Goal: Navigation & Orientation: Find specific page/section

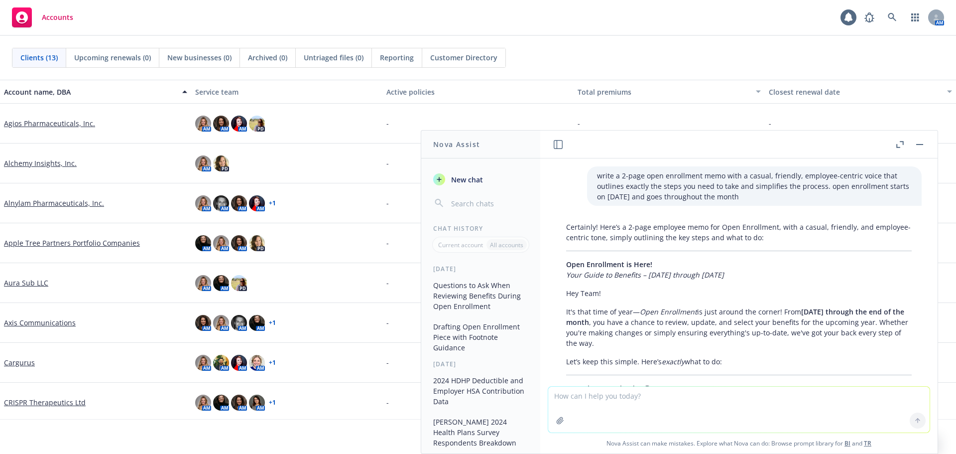
scroll to position [2189, 0]
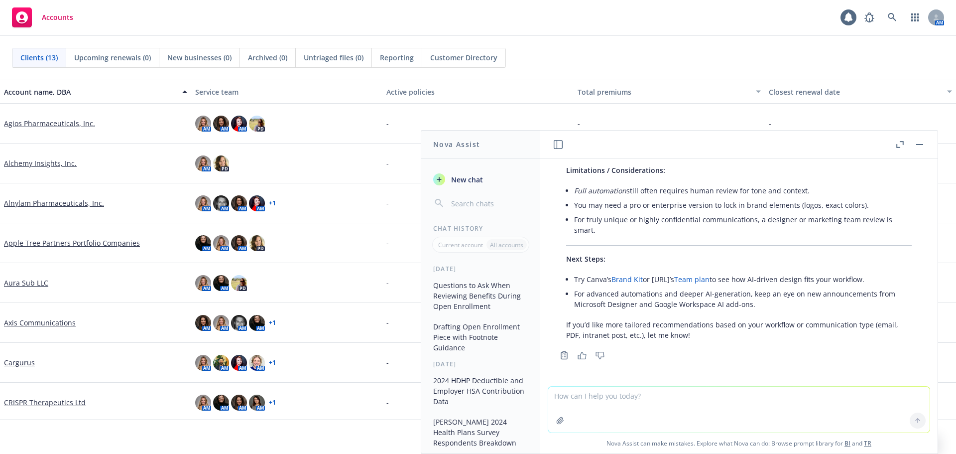
click at [599, 60] on div "Clients (13) Upcoming renewals (0) New businesses (0) Archived (0) Untriaged fi…" at bounding box center [478, 58] width 932 height 20
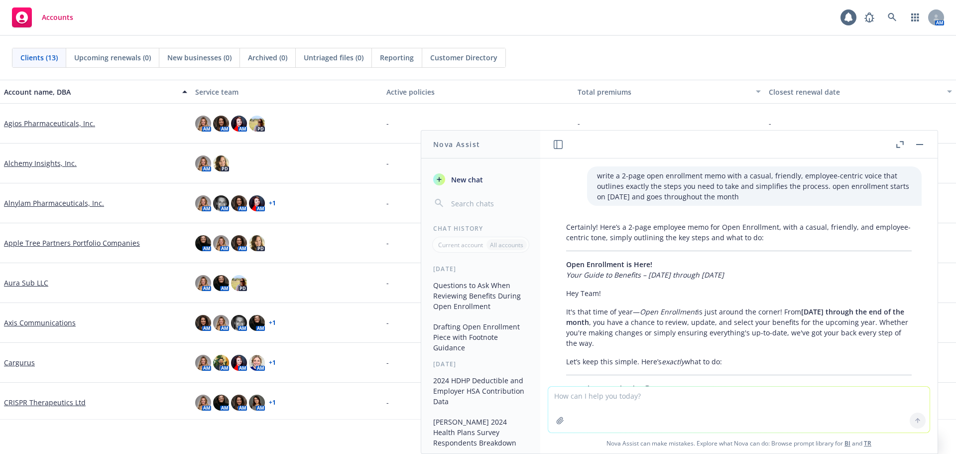
scroll to position [2189, 0]
